Goal: Task Accomplishment & Management: Manage account settings

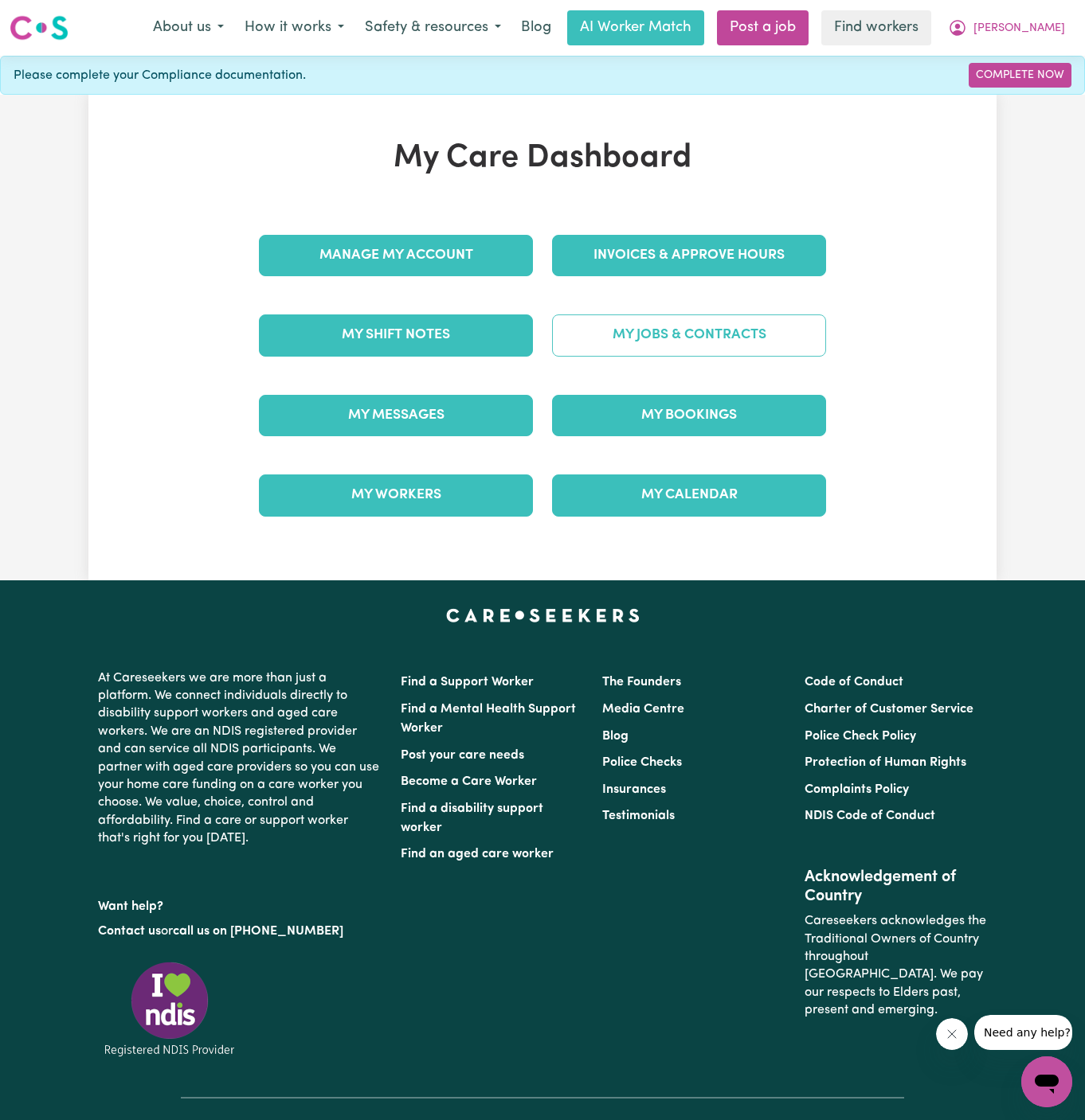
click at [705, 327] on link "My Jobs & Contracts" at bounding box center [688, 335] width 274 height 41
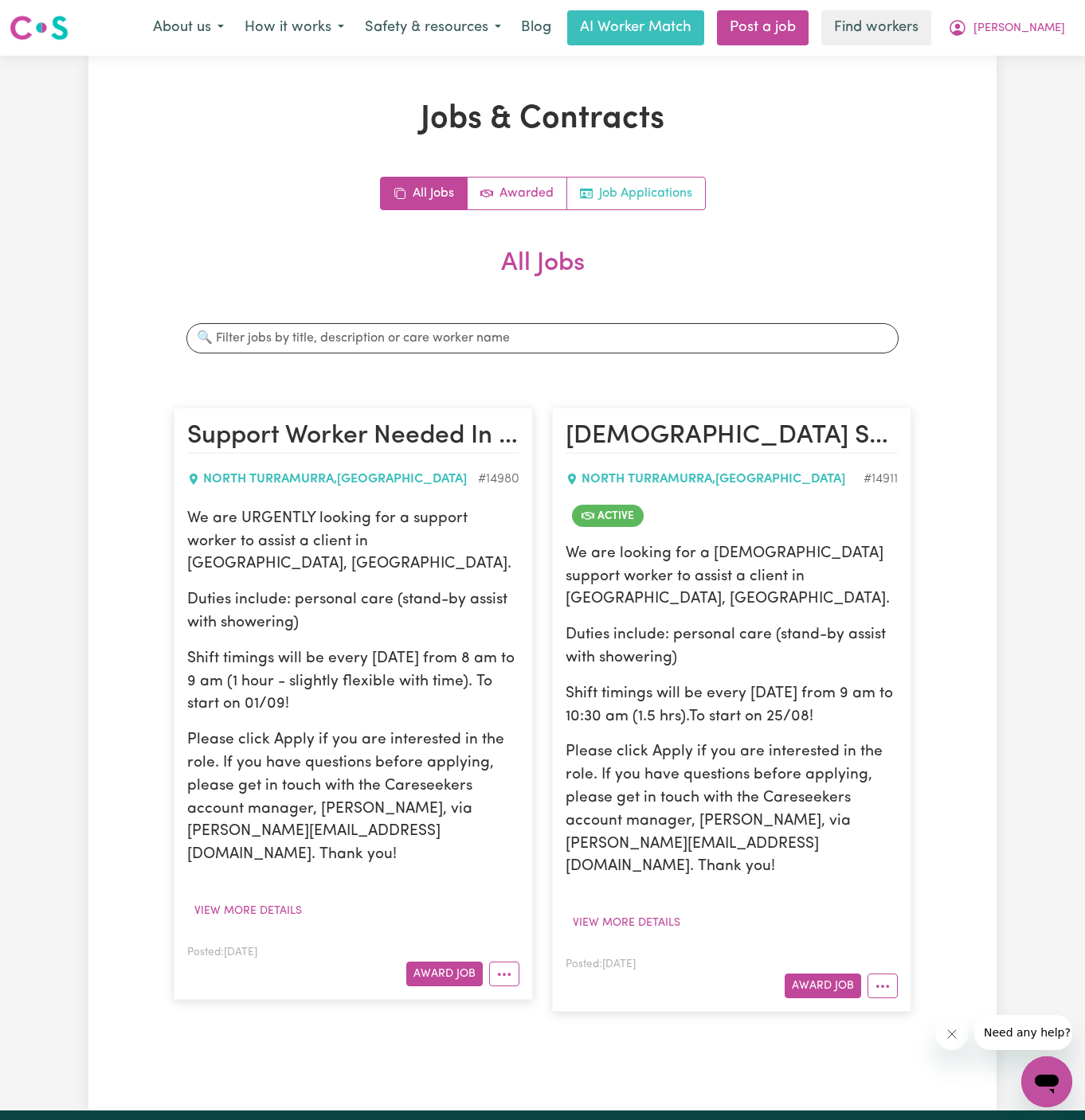
click at [671, 205] on link "Job Applications" at bounding box center [636, 193] width 138 height 32
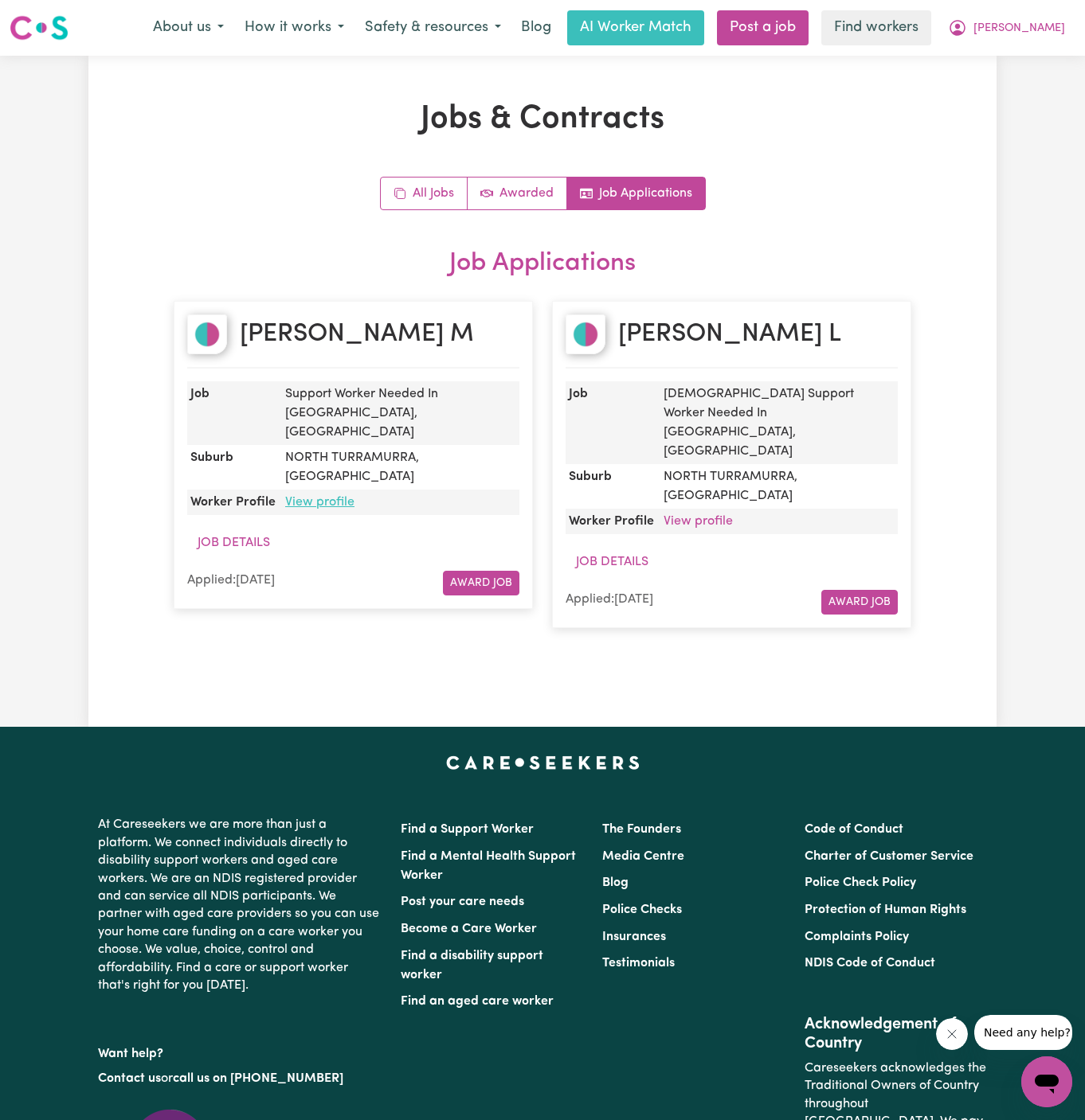
click at [324, 496] on link "View profile" at bounding box center [319, 502] width 70 height 13
click at [1055, 30] on span "[PERSON_NAME]" at bounding box center [1019, 28] width 91 height 17
click at [1055, 52] on link "My Dashboard" at bounding box center [1011, 62] width 126 height 30
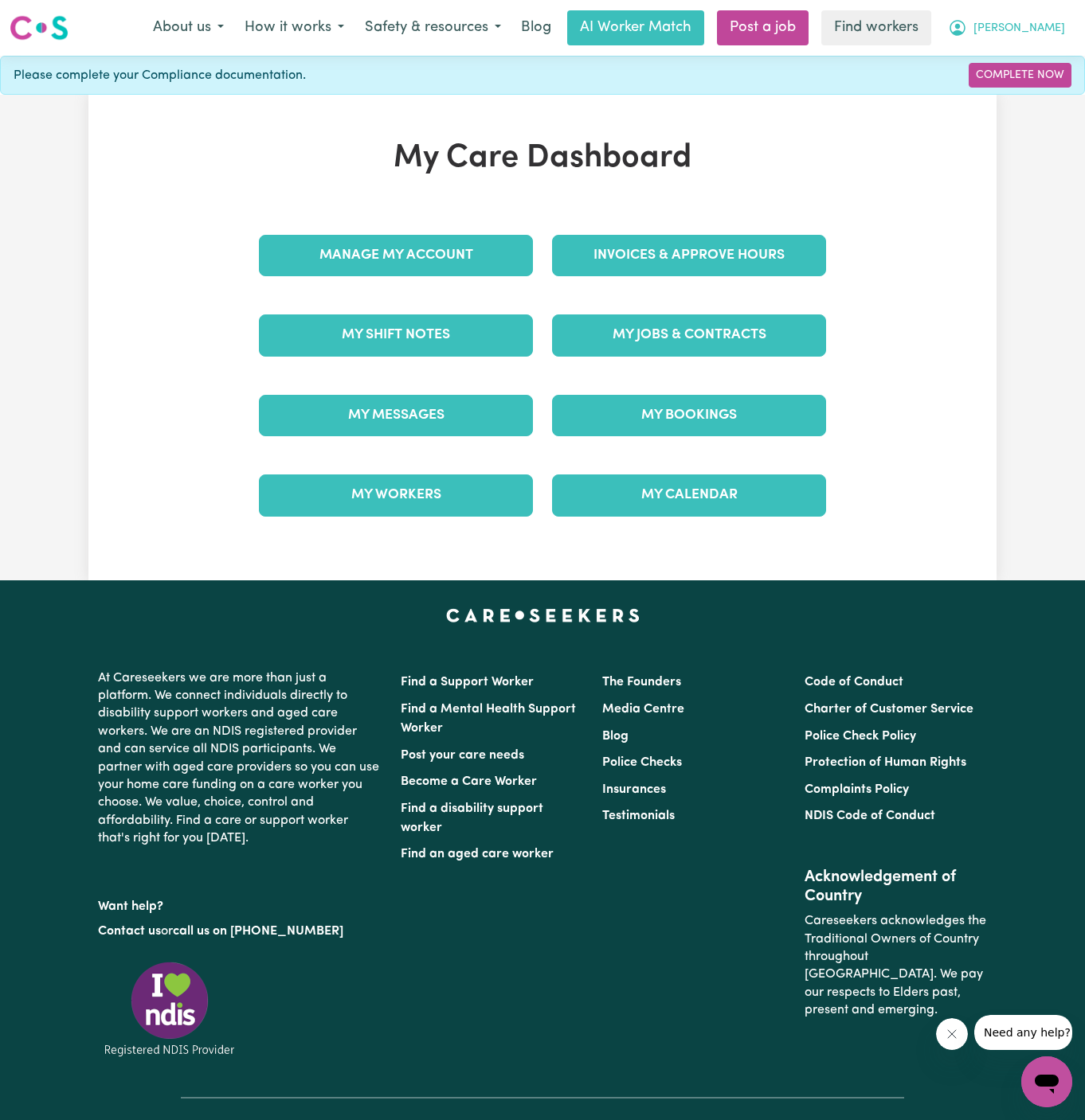
click at [1057, 26] on span "[PERSON_NAME]" at bounding box center [1019, 28] width 91 height 17
click at [1034, 84] on link "Logout" at bounding box center [1011, 91] width 126 height 30
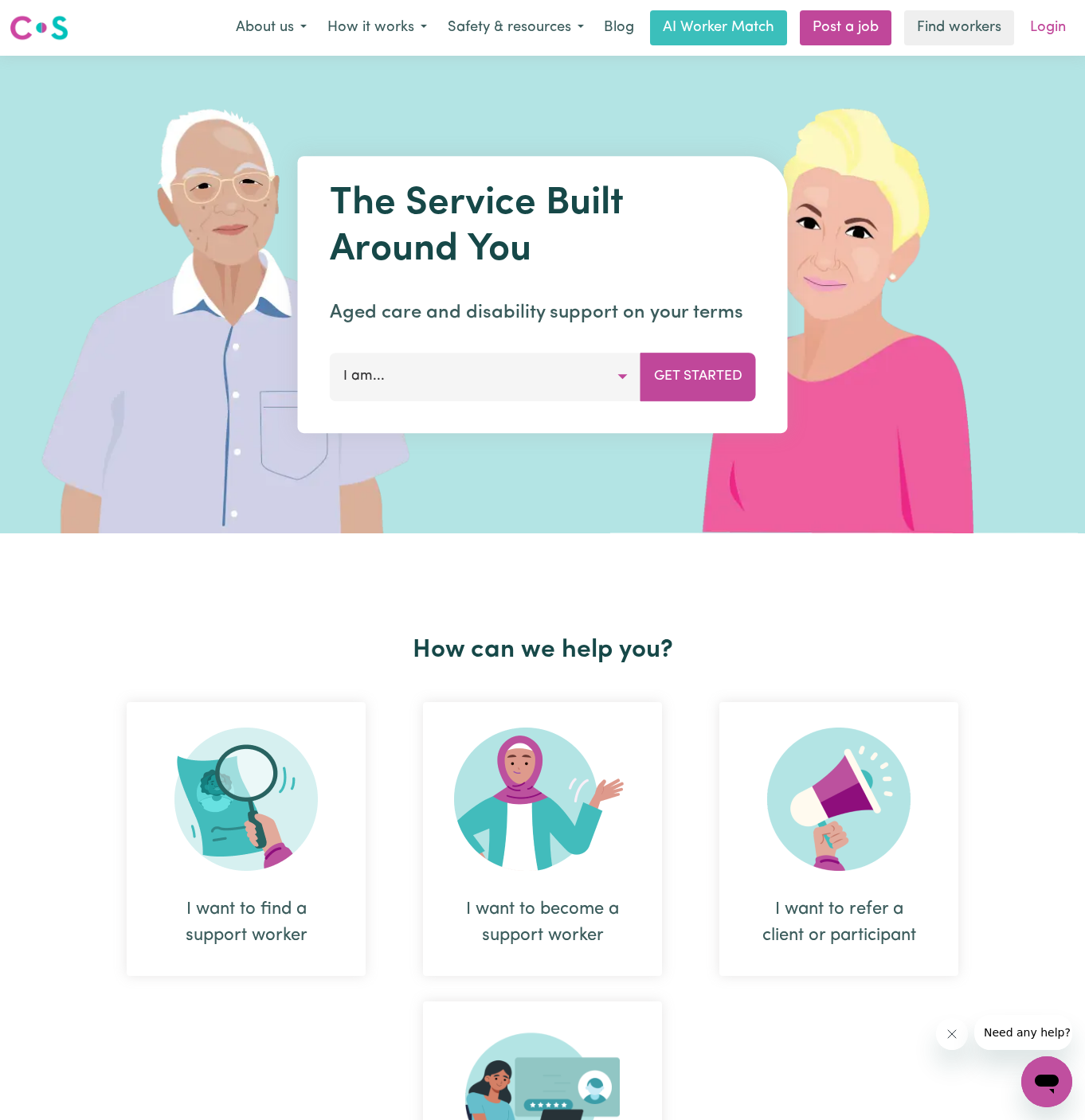
click at [1057, 34] on link "Login" at bounding box center [1048, 28] width 55 height 35
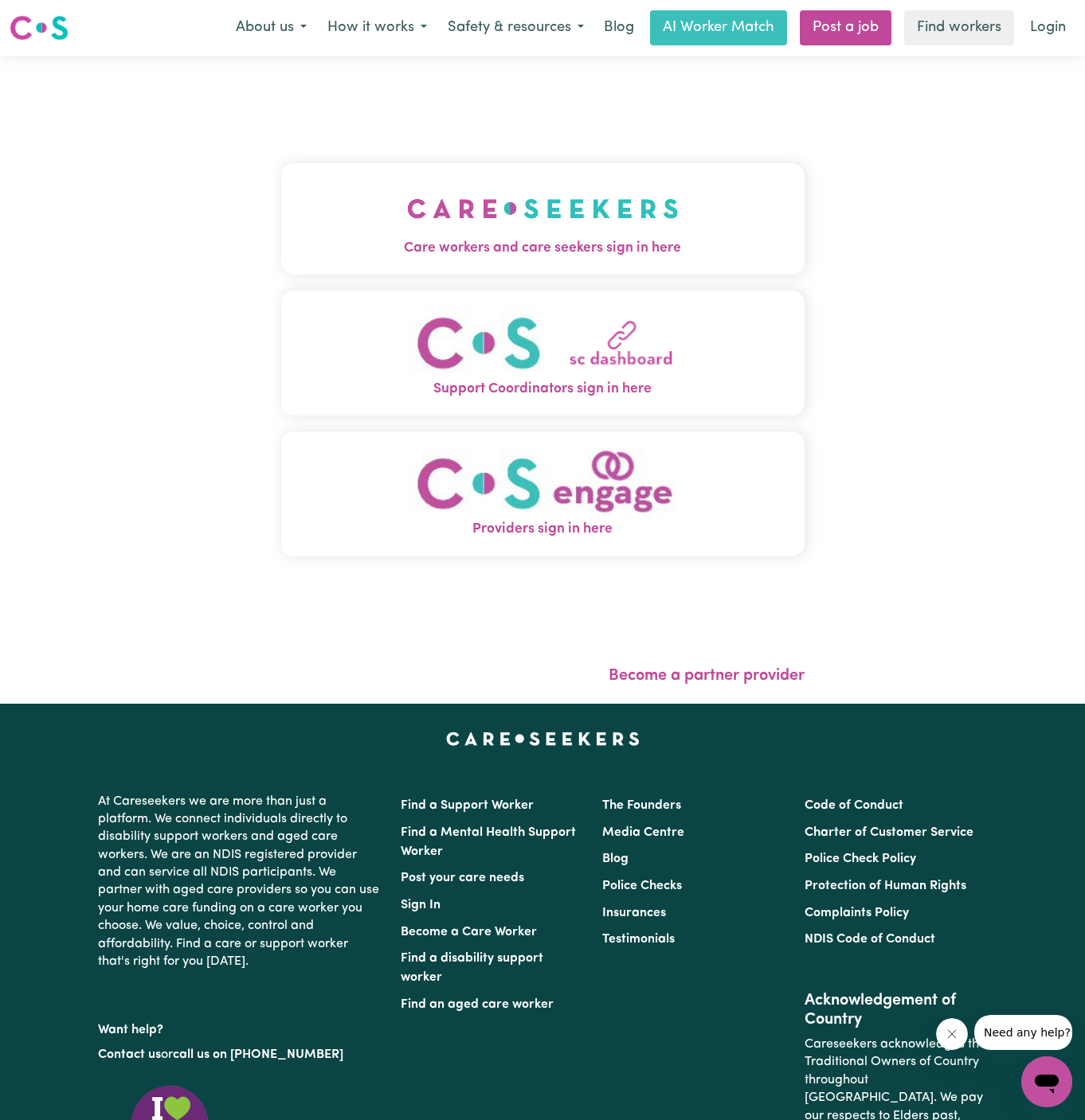
click at [531, 208] on img "Care workers and care seekers sign in here" at bounding box center [543, 208] width 272 height 58
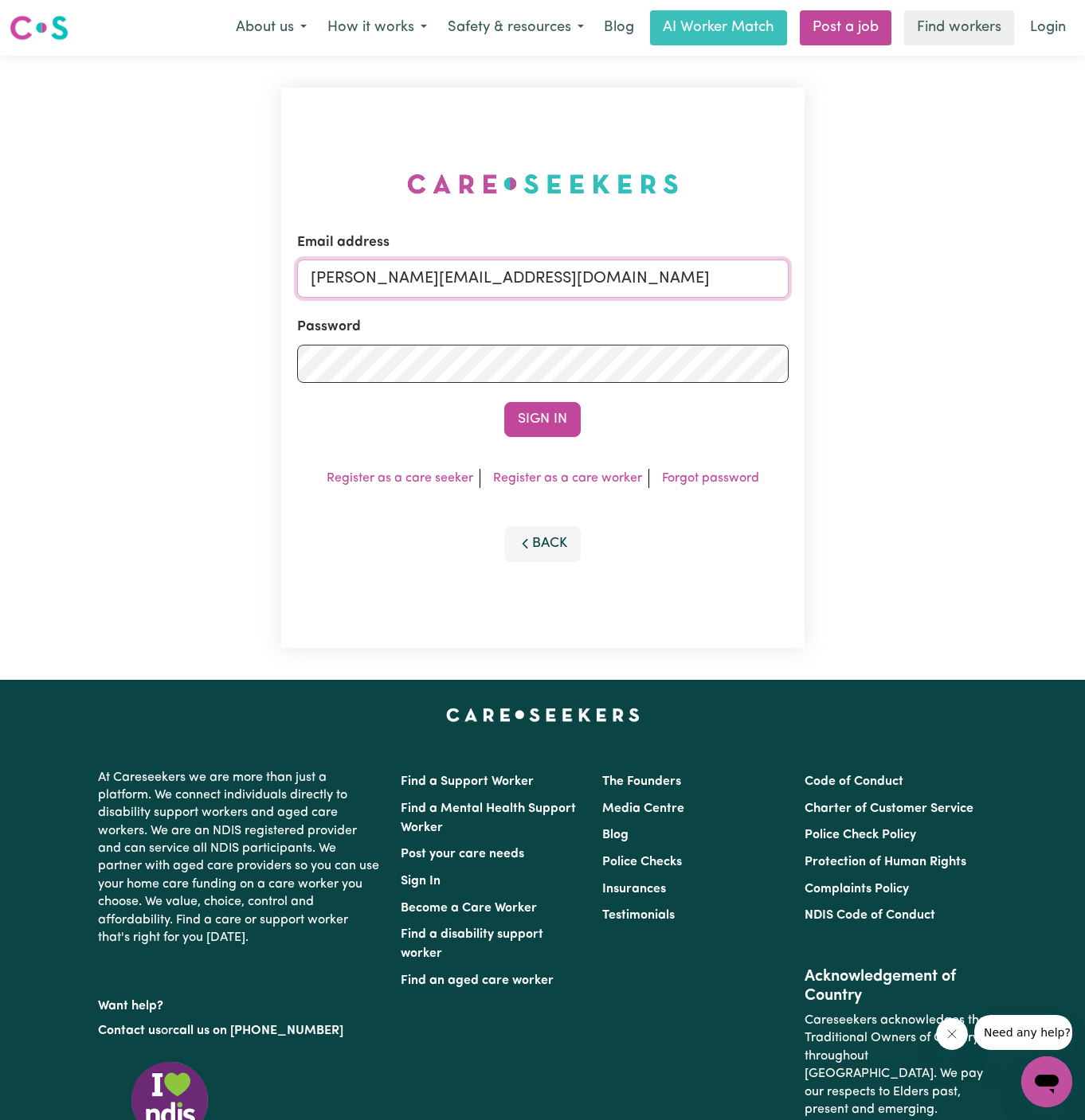
click at [554, 278] on input "dyan@careseekers.com.au" at bounding box center [542, 279] width 491 height 38
drag, startPoint x: 392, startPoint y: 277, endPoint x: 1122, endPoint y: 283, distance: 730.0
click at [1084, 283] on html "Menu About us How it works Safety & resources Blog AI Worker Match Post a job F…" at bounding box center [542, 682] width 1085 height 1364
type input "superuser~RhondaCF@careseekers.com.au"
click at [504, 402] on button "Sign In" at bounding box center [542, 419] width 77 height 35
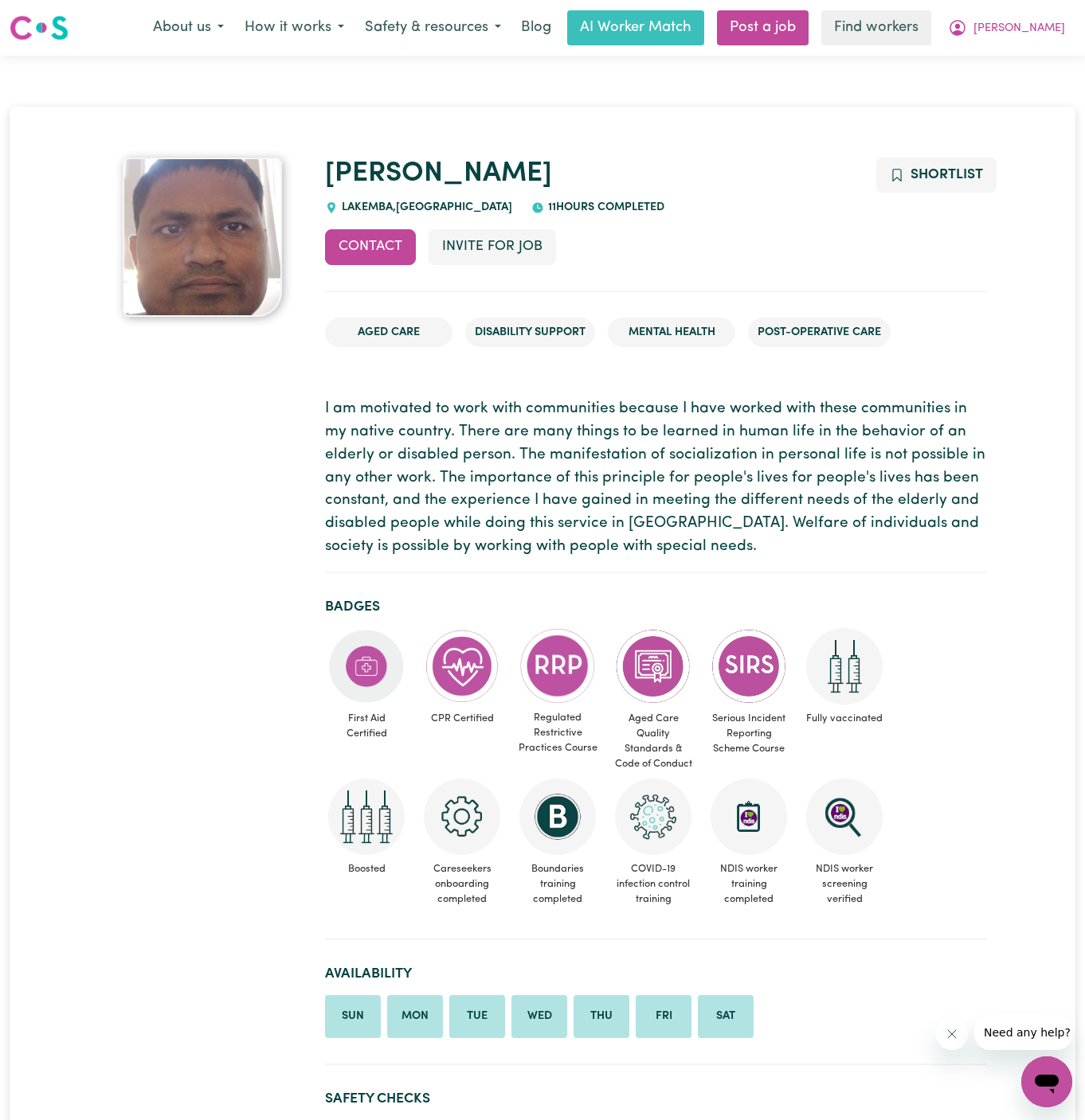
click at [379, 206] on span "LAKEMBA , New South Wales" at bounding box center [424, 207] width 175 height 12
copy span "LAKEMBA"
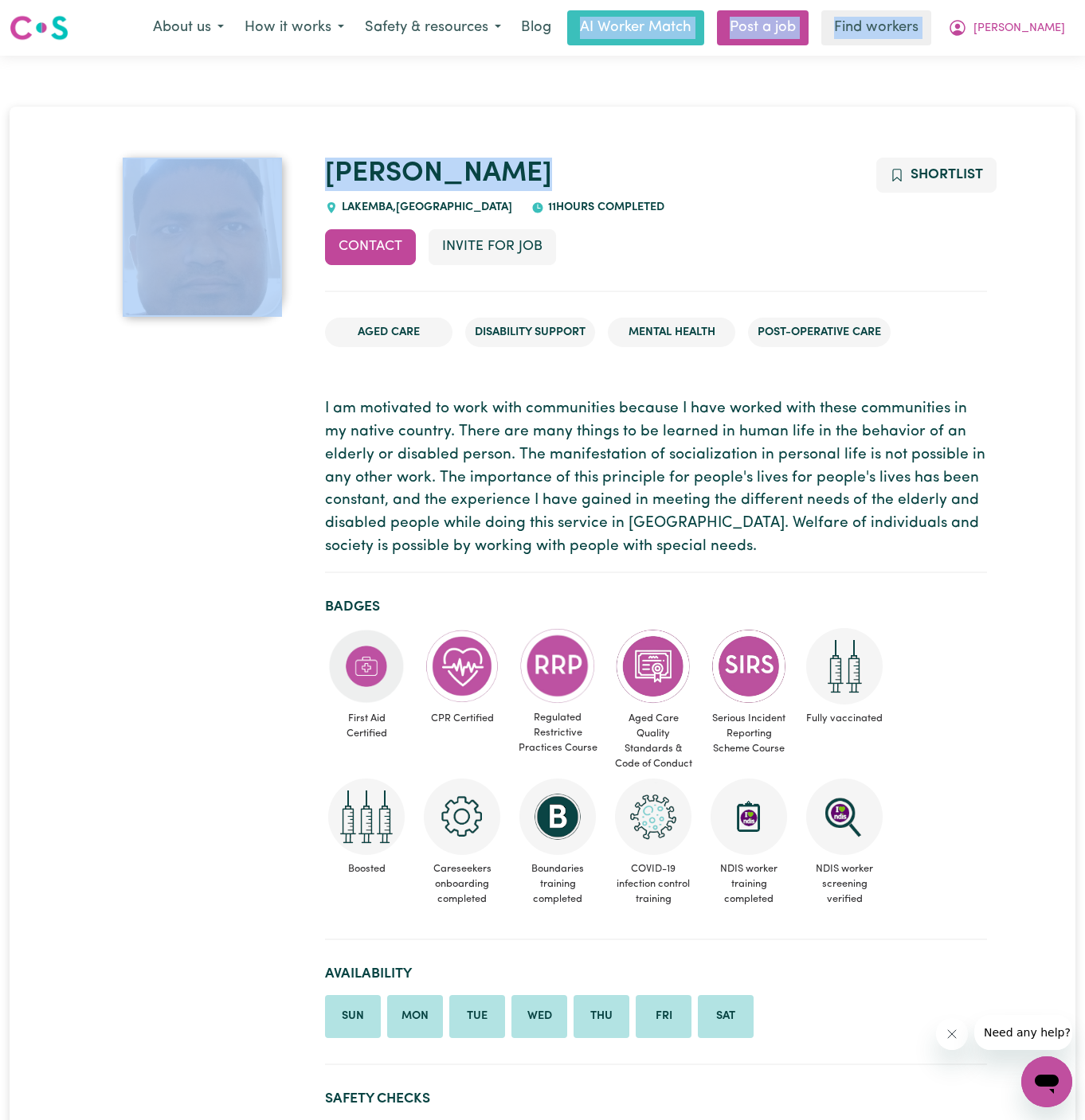
drag, startPoint x: 379, startPoint y: 198, endPoint x: 758, endPoint y: -80, distance: 470.0
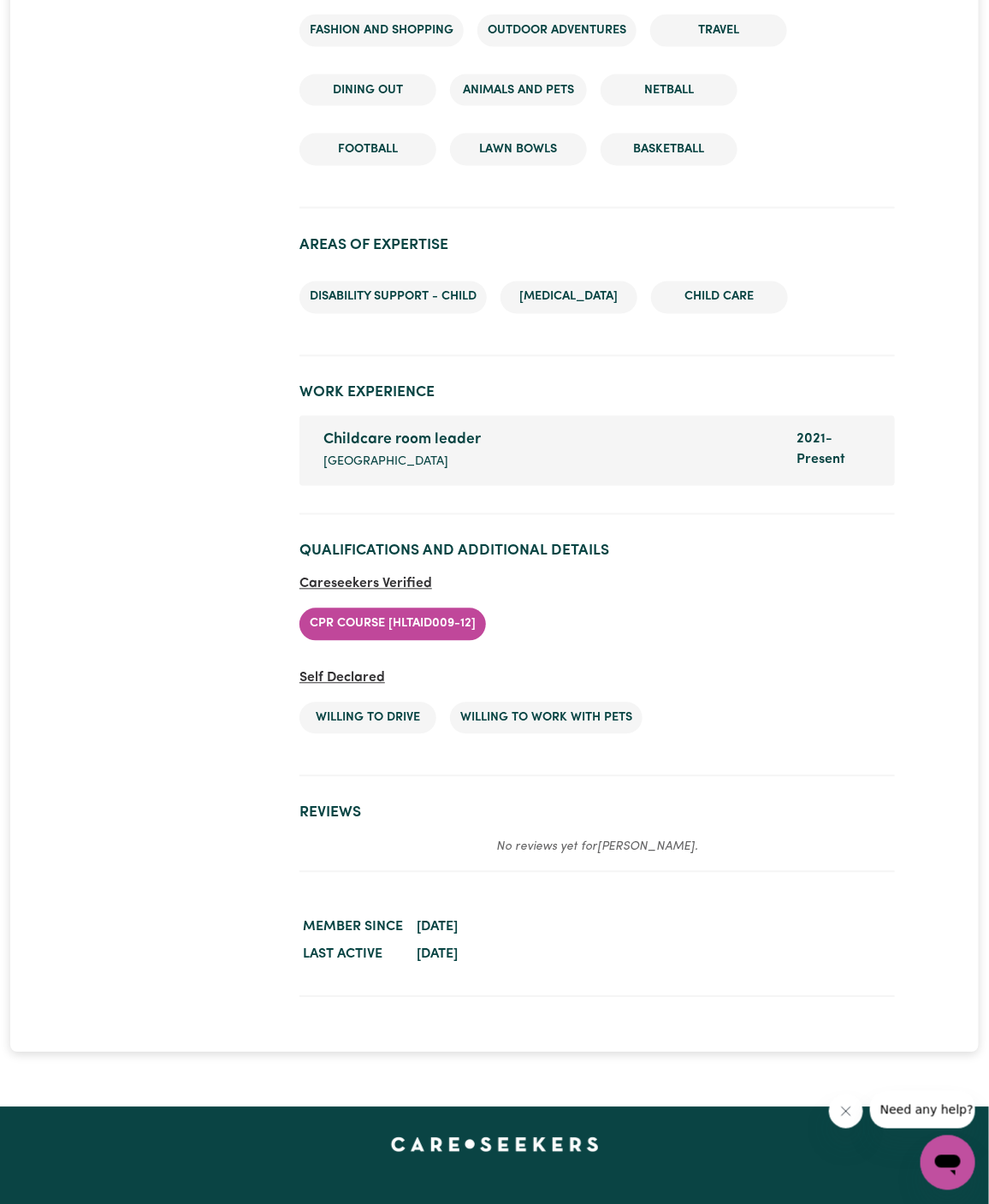
scroll to position [2678, 0]
